Goal: Task Accomplishment & Management: Manage account settings

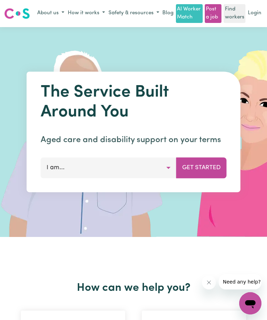
click at [259, 10] on link "Login" at bounding box center [254, 13] width 16 height 11
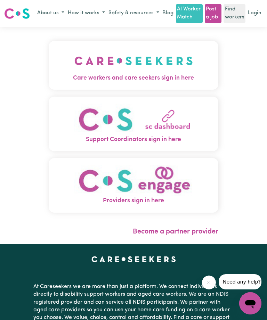
click at [149, 68] on img "Care workers and care seekers sign in here" at bounding box center [133, 61] width 118 height 26
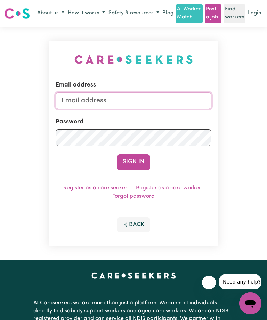
click at [137, 98] on input "Email address" at bounding box center [134, 100] width 156 height 17
type input "[EMAIL_ADDRESS][DOMAIN_NAME]"
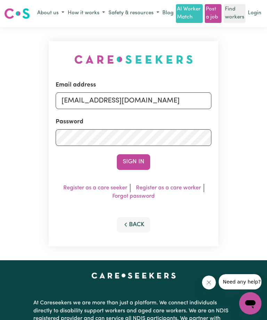
click at [133, 162] on button "Sign In" at bounding box center [133, 161] width 33 height 15
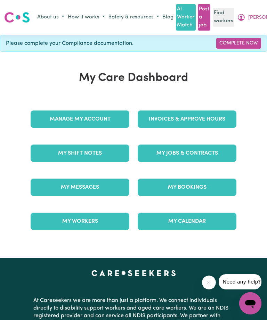
click at [198, 118] on link "Invoices & Approve Hours" at bounding box center [187, 118] width 99 height 17
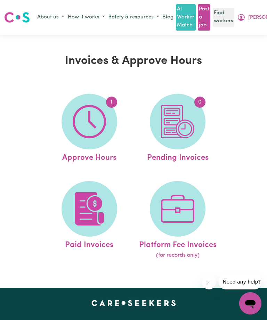
click at [99, 126] on img at bounding box center [89, 121] width 33 height 33
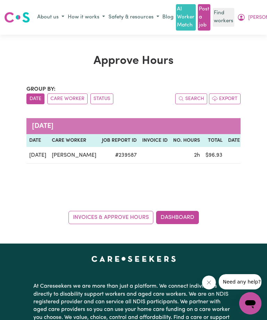
click at [113, 214] on link "Invoices & Approve Hours" at bounding box center [110, 217] width 85 height 13
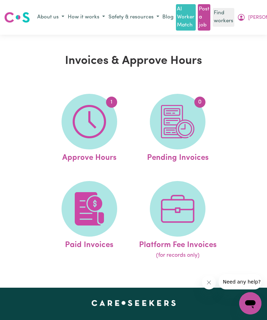
click at [93, 123] on img at bounding box center [89, 121] width 33 height 33
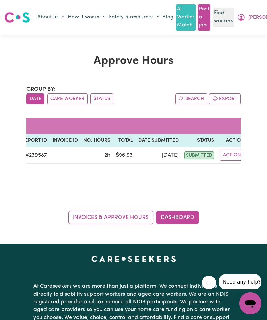
scroll to position [0, 89]
click at [189, 152] on span "submitted" at bounding box center [199, 155] width 30 height 8
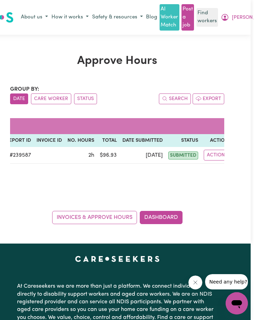
scroll to position [0, 0]
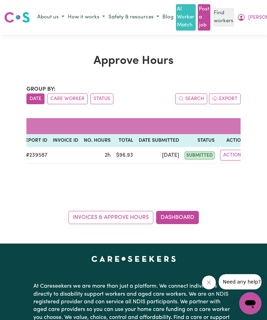
click at [115, 216] on link "Invoices & Approve Hours" at bounding box center [110, 217] width 85 height 13
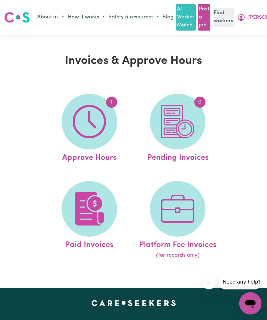
click at [85, 126] on img at bounding box center [89, 121] width 33 height 33
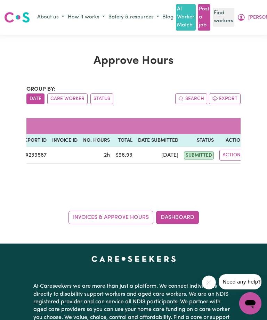
scroll to position [0, 89]
click at [229, 153] on button "Actions" at bounding box center [233, 155] width 27 height 11
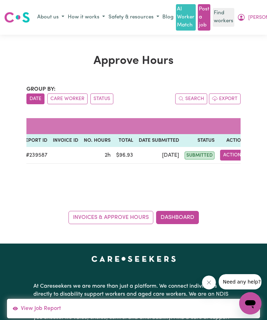
click at [226, 153] on button "Actions" at bounding box center [233, 155] width 27 height 11
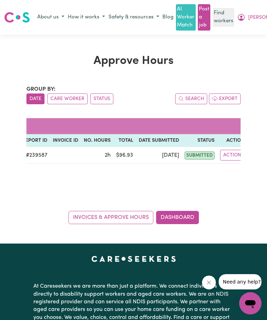
click at [222, 153] on button "Actions" at bounding box center [233, 155] width 27 height 11
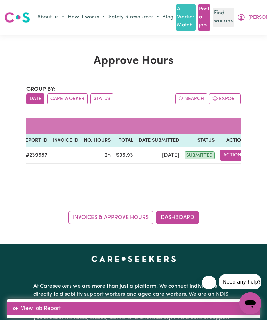
click at [49, 307] on link "View Job Report" at bounding box center [133, 308] width 253 height 14
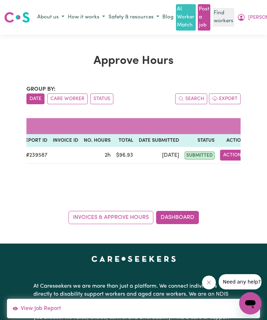
select select "pm"
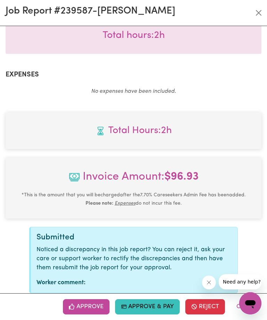
scroll to position [284, 0]
click at [87, 306] on button "Approve" at bounding box center [86, 306] width 47 height 15
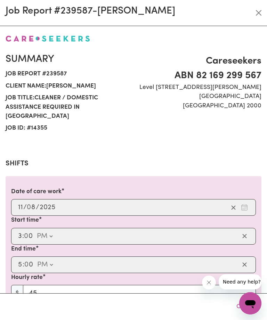
scroll to position [0, 0]
click at [259, 14] on button "Close" at bounding box center [258, 12] width 11 height 11
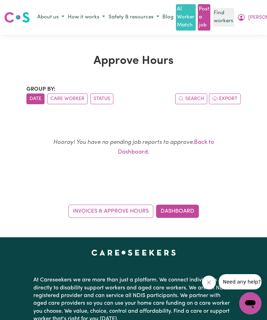
click at [256, 17] on span "[PERSON_NAME]" at bounding box center [268, 18] width 40 height 8
click at [237, 31] on link "My Dashboard" at bounding box center [261, 30] width 55 height 13
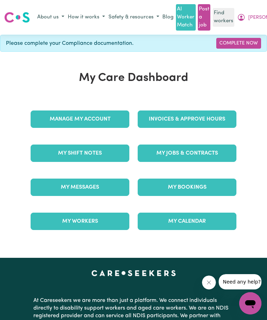
click at [193, 118] on link "Invoices & Approve Hours" at bounding box center [187, 118] width 99 height 17
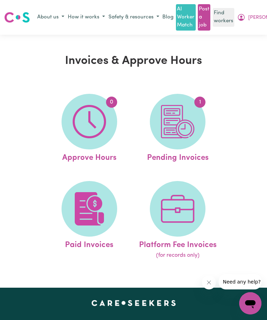
click at [253, 17] on span "[PERSON_NAME]" at bounding box center [268, 18] width 40 height 8
click at [234, 44] on link "Logout" at bounding box center [261, 44] width 55 height 13
